Goal: Find specific page/section: Find specific page/section

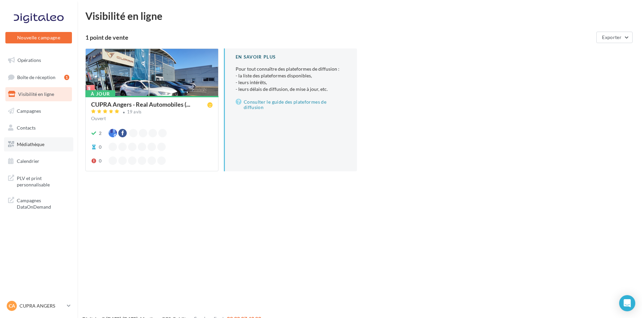
click at [37, 144] on span "Médiathèque" at bounding box center [31, 144] width 28 height 6
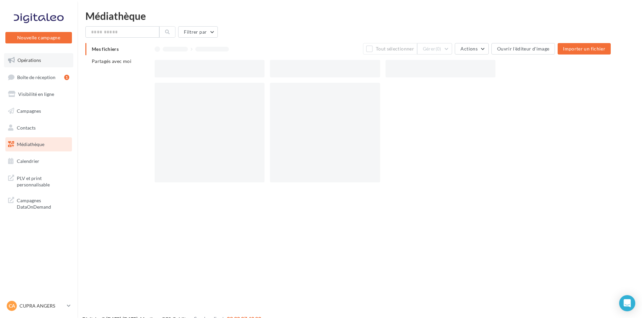
click at [30, 59] on span "Opérations" at bounding box center [29, 60] width 24 height 6
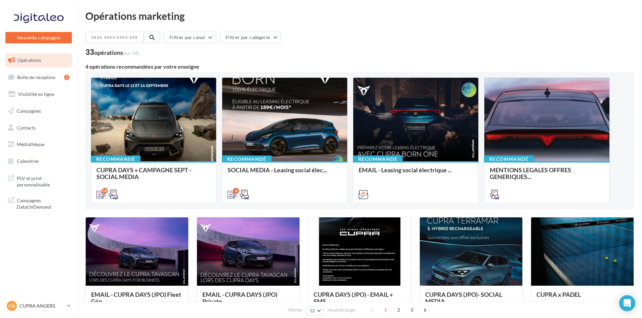
click at [150, 166] on div "CUPRA DAYS + CAMPAGNE SEPT - SOCIAL MEDIA POSTS 1:1 ET 9:16 - Message offre / C…" at bounding box center [154, 181] width 114 height 31
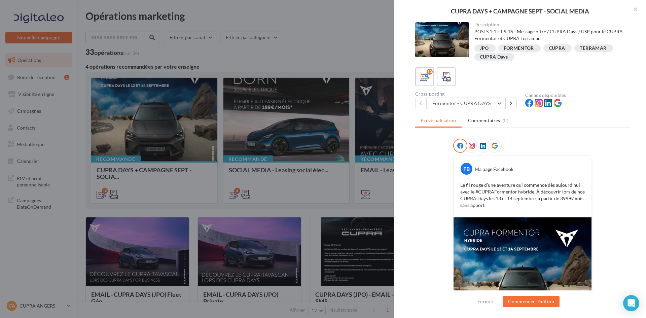
drag, startPoint x: 161, startPoint y: 130, endPoint x: 150, endPoint y: 171, distance: 42.2
click at [161, 130] on div at bounding box center [323, 159] width 646 height 318
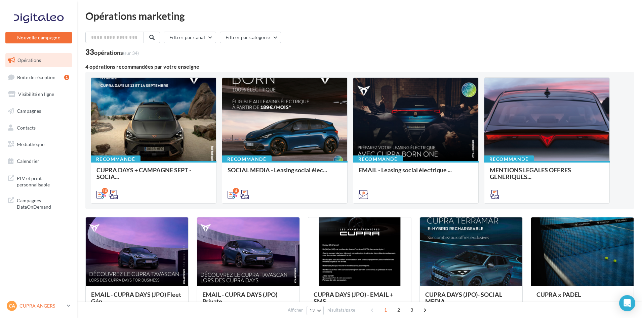
click at [33, 304] on p "CUPRA ANGERS" at bounding box center [42, 305] width 45 height 7
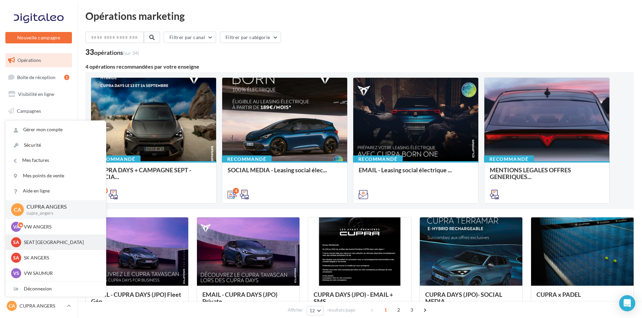
click at [52, 239] on p "SEAT [GEOGRAPHIC_DATA]" at bounding box center [61, 242] width 74 height 7
